Goal: Check status: Verify the current state of an ongoing process or item

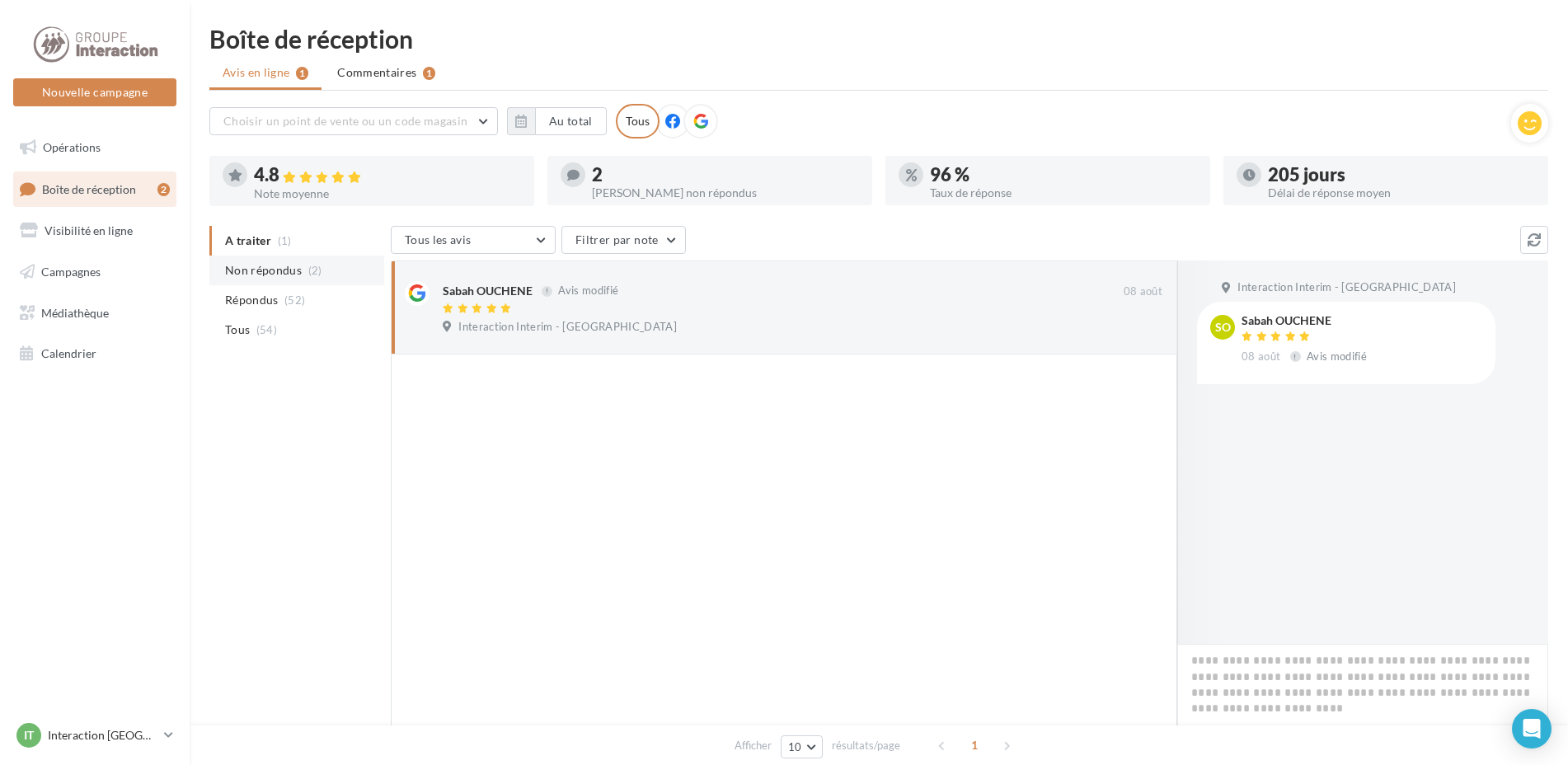
click at [221, 268] on li "Non répondus (2)" at bounding box center [297, 271] width 174 height 30
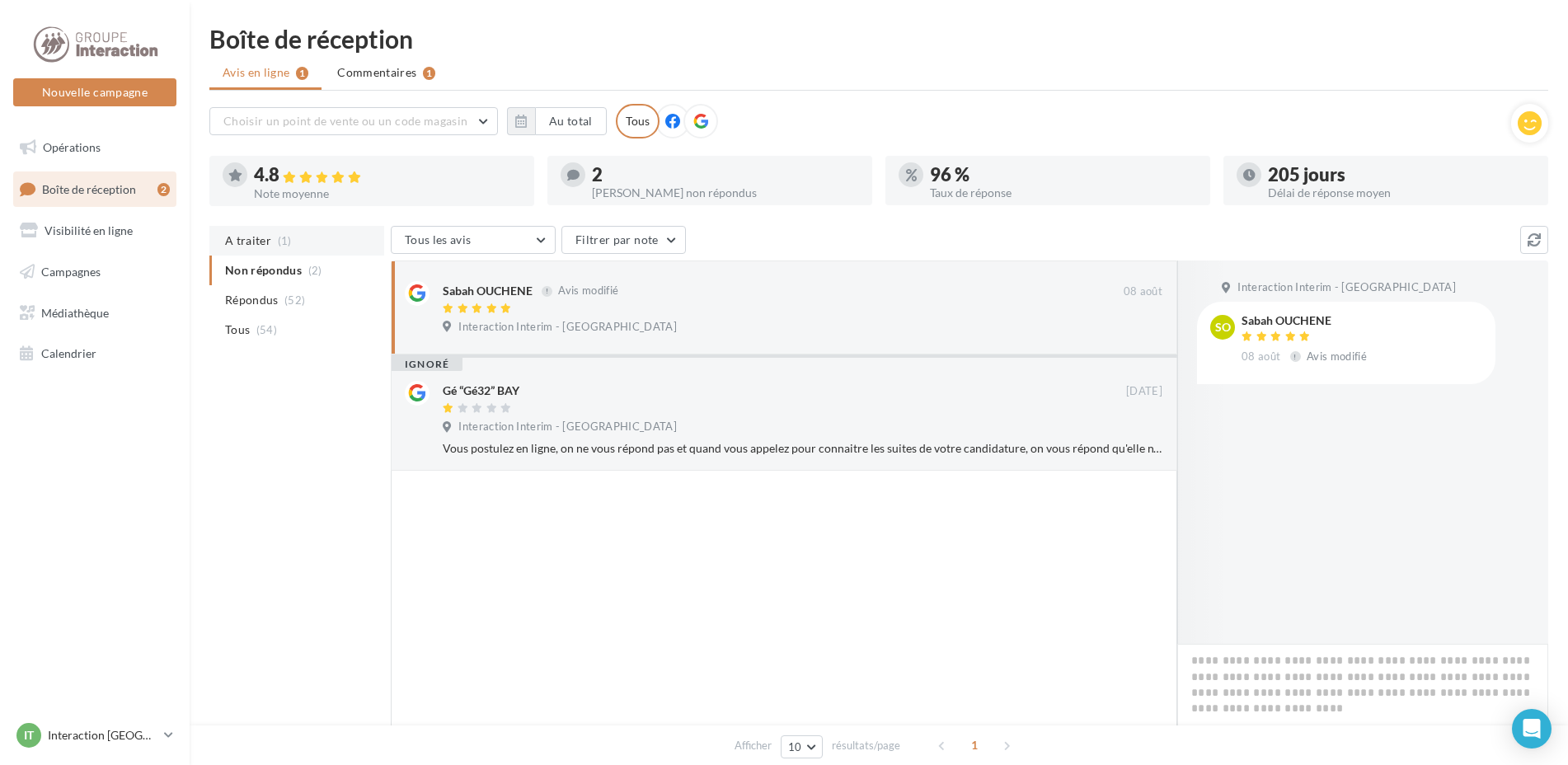
click at [241, 249] on span "A traiter" at bounding box center [249, 241] width 46 height 17
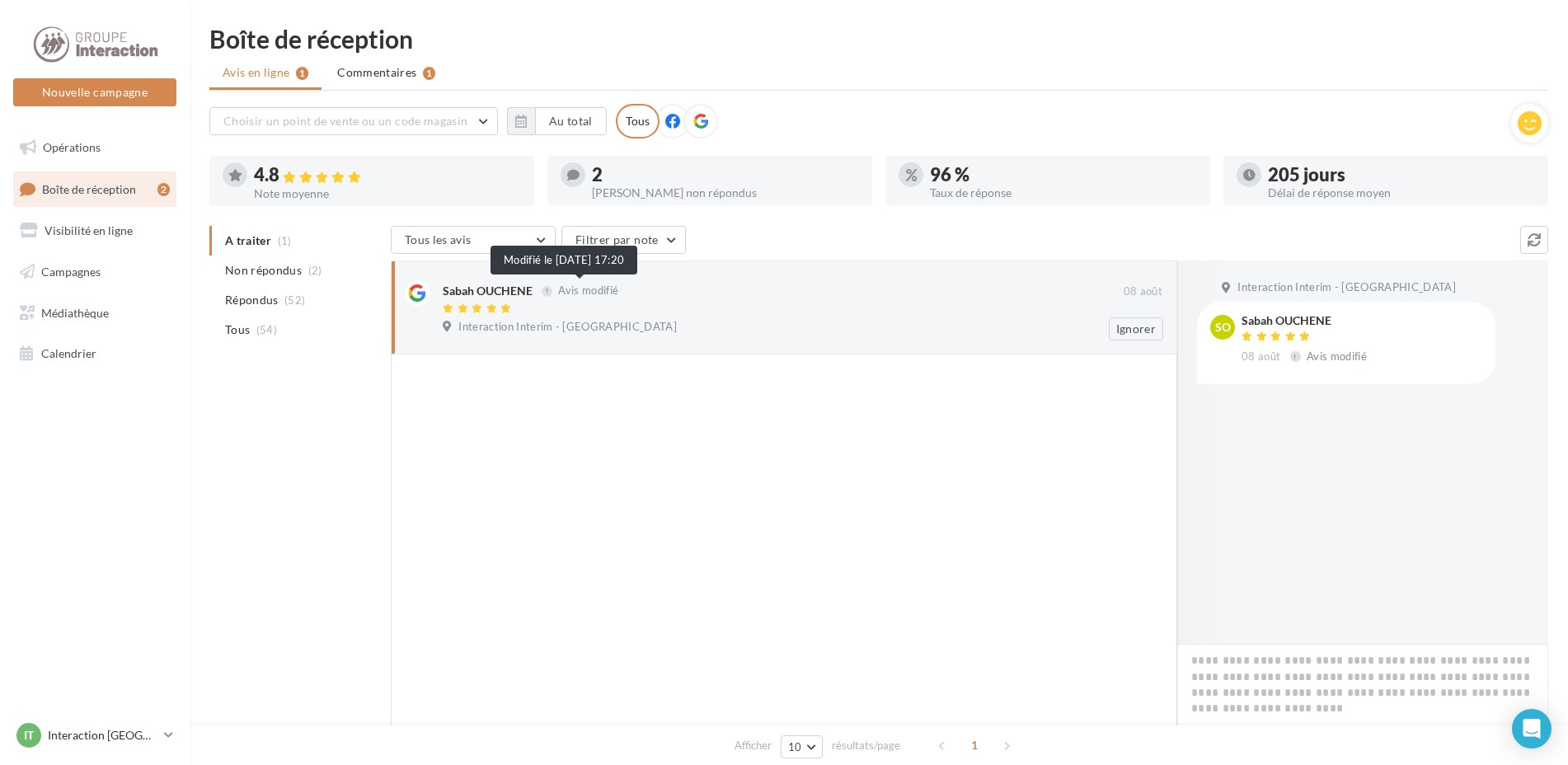
click at [545, 291] on div at bounding box center [547, 291] width 11 height 11
click at [72, 270] on span "Campagnes" at bounding box center [71, 271] width 59 height 14
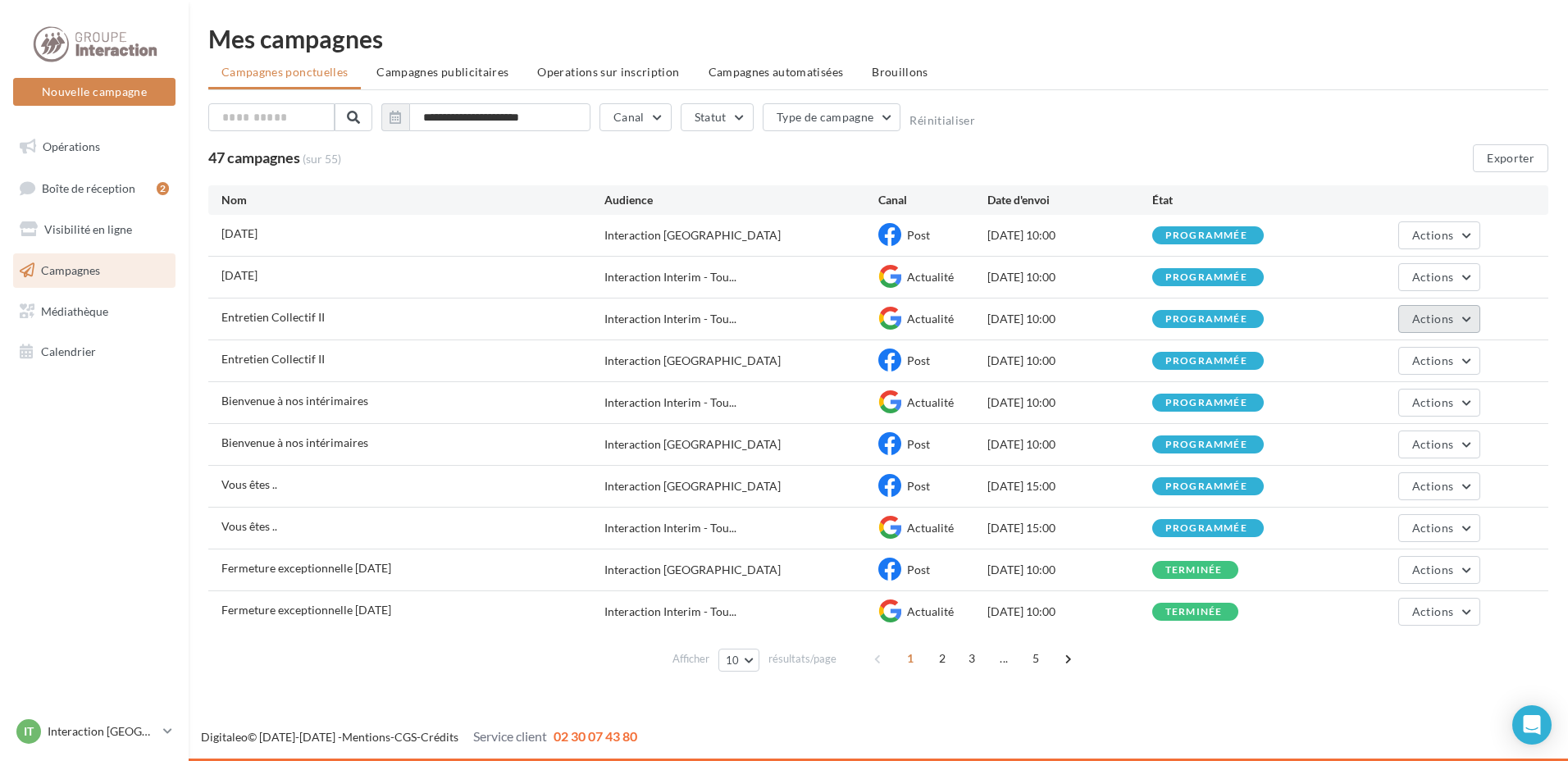
click at [1468, 323] on button "Actions" at bounding box center [1439, 319] width 82 height 28
click at [1434, 364] on button "Voir les résultats" at bounding box center [1398, 357] width 164 height 42
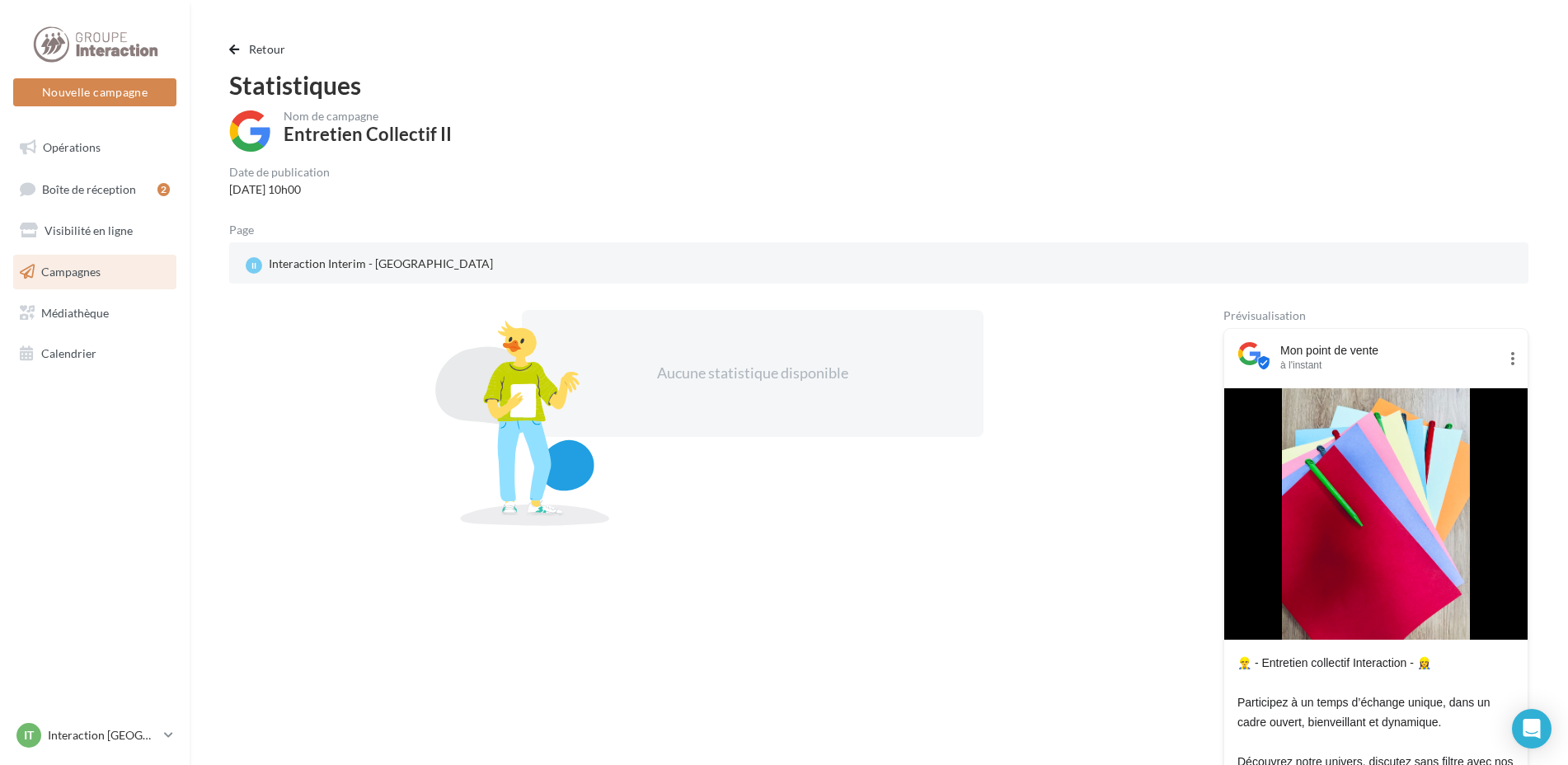
scroll to position [165, 0]
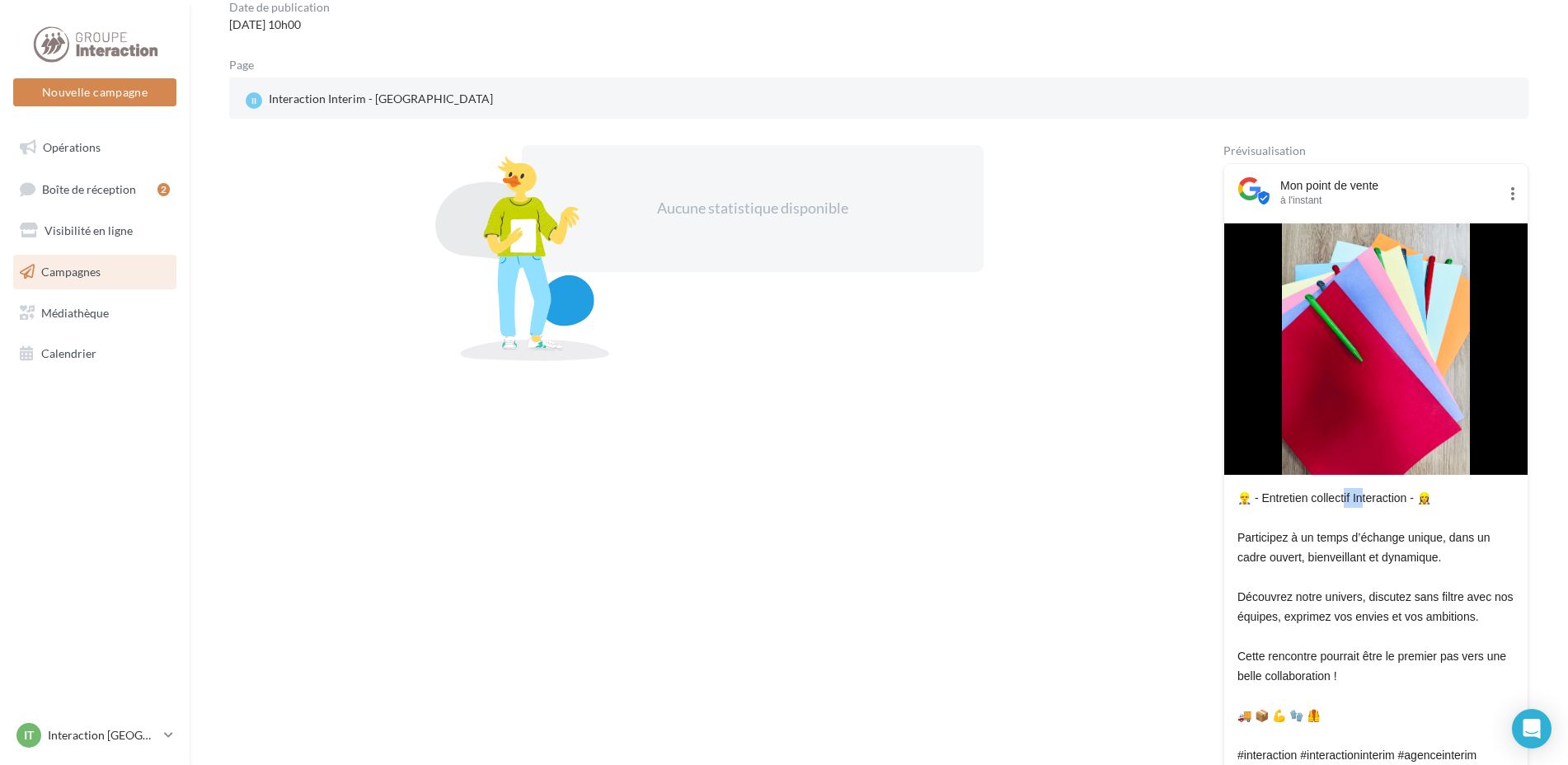
drag, startPoint x: 1251, startPoint y: 499, endPoint x: 1235, endPoint y: 503, distance: 16.5
click at [1235, 503] on div "👷‍♂️ - Entretien collectif Interaction - 👷‍♀️ Participez à un temps d’échange u…" at bounding box center [1376, 640] width 303 height 330
copy div "👷‍♂️"
